Goal: Task Accomplishment & Management: Use online tool/utility

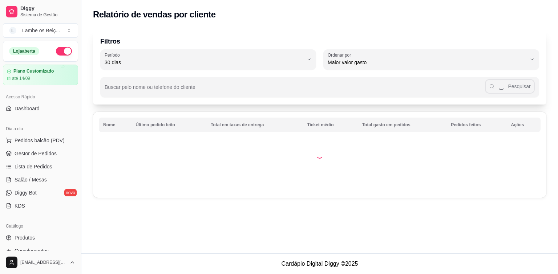
select select "30"
select select "HIGHEST_TOTAL_SPENT_WITH_ORDERS"
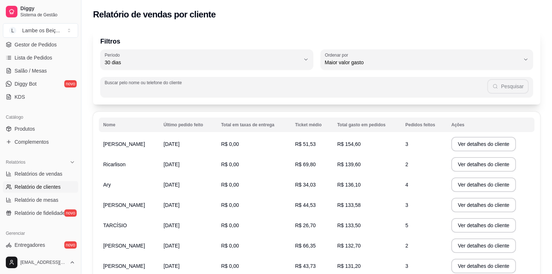
click at [239, 91] on input "Buscar pelo nome ou telefone do cliente" at bounding box center [296, 89] width 383 height 7
type input "julio"
click at [498, 89] on button "Pesquisar" at bounding box center [507, 86] width 41 height 15
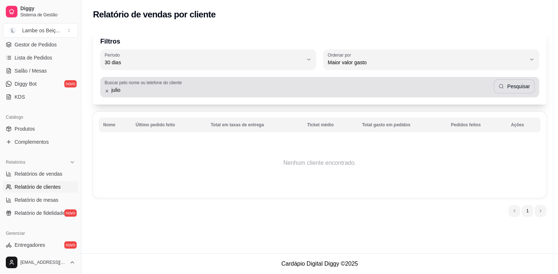
click at [108, 92] on icon at bounding box center [107, 91] width 3 height 3
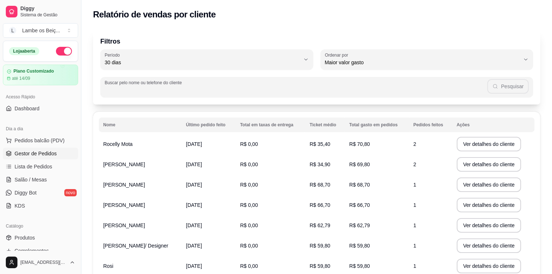
click at [24, 155] on span "Gestor de Pedidos" at bounding box center [36, 153] width 42 height 7
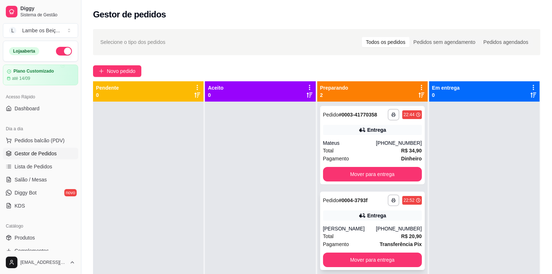
click at [360, 227] on div "[PERSON_NAME]" at bounding box center [349, 228] width 53 height 7
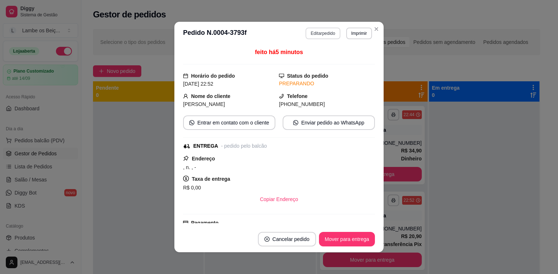
click at [308, 37] on button "Editar pedido" at bounding box center [323, 34] width 35 height 12
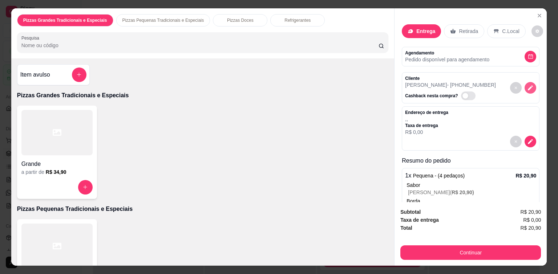
click at [527, 87] on icon "decrease-product-quantity" at bounding box center [530, 88] width 7 height 7
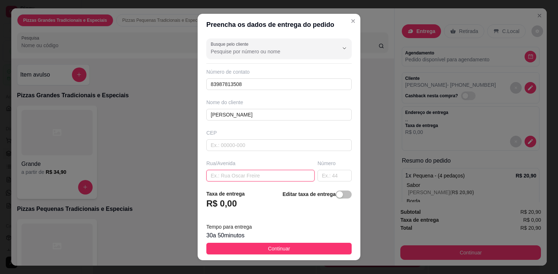
click at [231, 175] on input "text" at bounding box center [260, 176] width 108 height 12
paste input "Padre [PERSON_NAME]"
click at [276, 175] on input "Padre [PERSON_NAME]" at bounding box center [260, 176] width 108 height 12
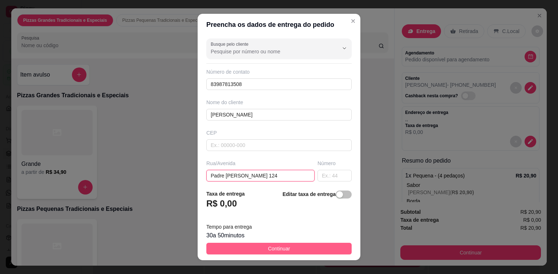
type input "Padre [PERSON_NAME] 124"
click at [270, 248] on span "Continuar" at bounding box center [279, 249] width 22 height 8
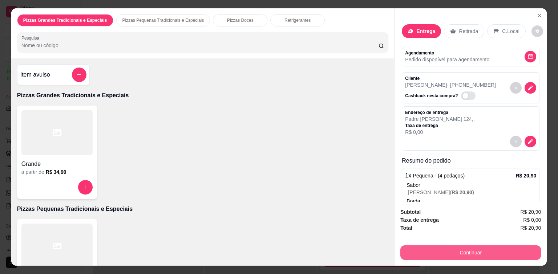
click at [438, 251] on button "Continuar" at bounding box center [470, 253] width 141 height 15
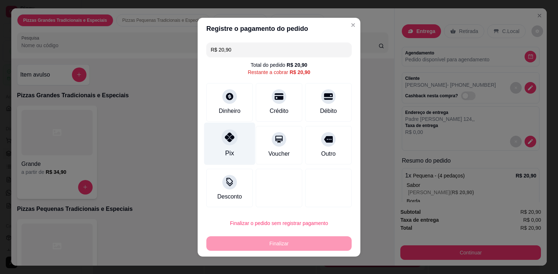
click at [225, 152] on div "Pix" at bounding box center [229, 153] width 9 height 9
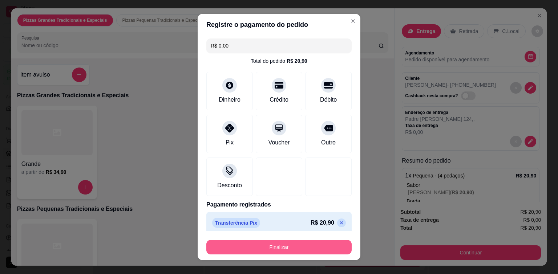
click at [277, 251] on button "Finalizar" at bounding box center [278, 247] width 145 height 15
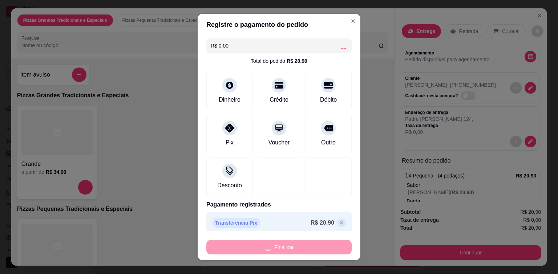
type input "-R$ 20,90"
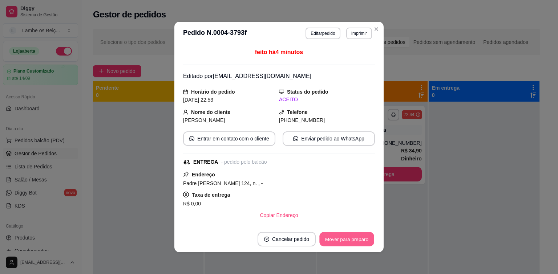
click at [345, 237] on button "Mover para preparo" at bounding box center [346, 239] width 54 height 14
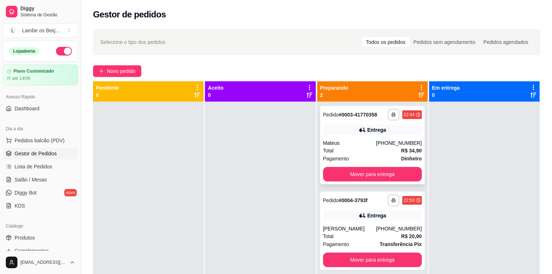
click at [354, 153] on div "Total R$ 34,90" at bounding box center [372, 151] width 99 height 8
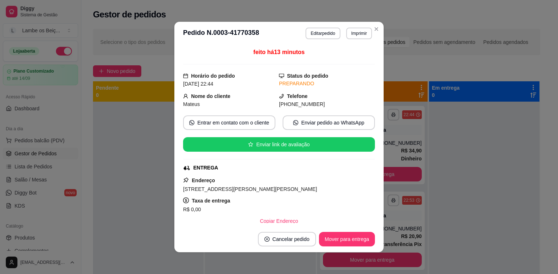
drag, startPoint x: 180, startPoint y: 190, endPoint x: 311, endPoint y: 188, distance: 131.2
click at [311, 188] on div "[STREET_ADDRESS][PERSON_NAME][PERSON_NAME]" at bounding box center [279, 189] width 192 height 9
copy span "[STREET_ADDRESS][PERSON_NAME][PERSON_NAME]"
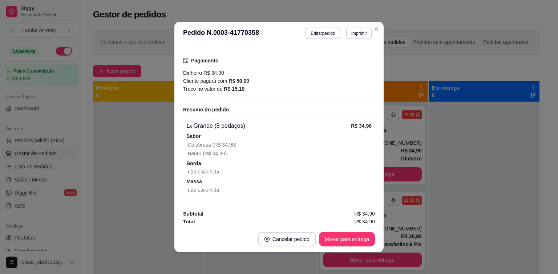
scroll to position [186, 0]
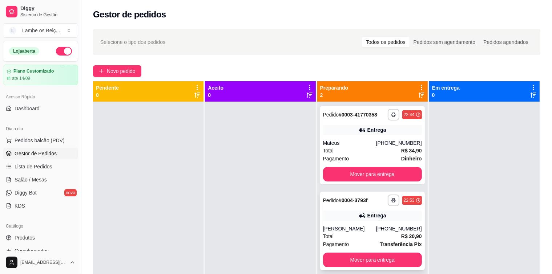
click at [348, 230] on div "[PERSON_NAME]" at bounding box center [349, 228] width 53 height 7
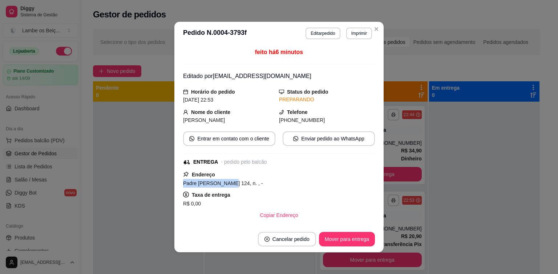
drag, startPoint x: 181, startPoint y: 184, endPoint x: 222, endPoint y: 183, distance: 41.4
click at [222, 183] on span "Padre [PERSON_NAME] 124, n. , -" at bounding box center [223, 184] width 80 height 6
copy span "Padre [PERSON_NAME] 124,"
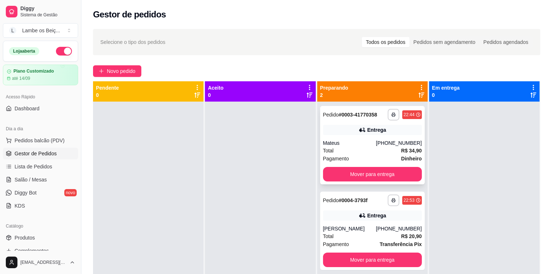
click at [338, 146] on div "Mateus" at bounding box center [349, 142] width 53 height 7
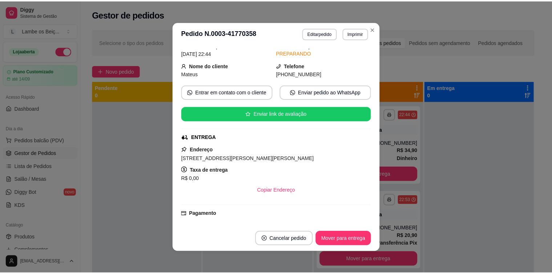
scroll to position [73, 0]
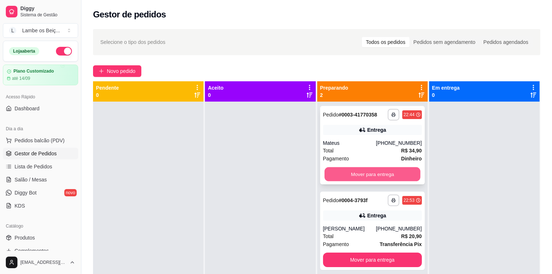
click at [386, 176] on button "Mover para entrega" at bounding box center [372, 174] width 96 height 14
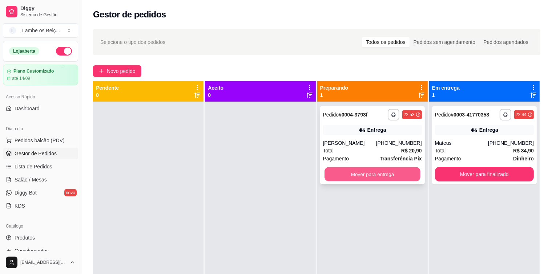
click at [369, 178] on button "Mover para entrega" at bounding box center [372, 174] width 96 height 14
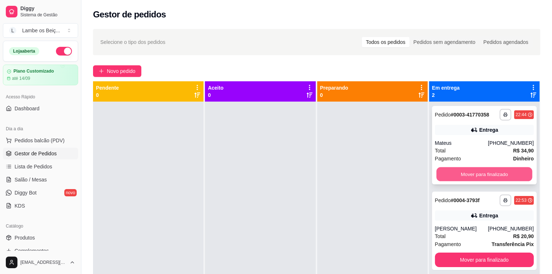
click at [495, 172] on button "Mover para finalizado" at bounding box center [484, 174] width 96 height 14
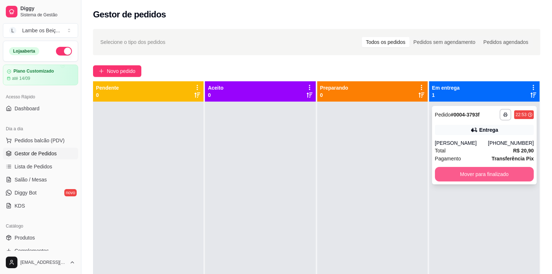
click at [494, 172] on button "Mover para finalizado" at bounding box center [484, 174] width 99 height 15
